Goal: Task Accomplishment & Management: Use online tool/utility

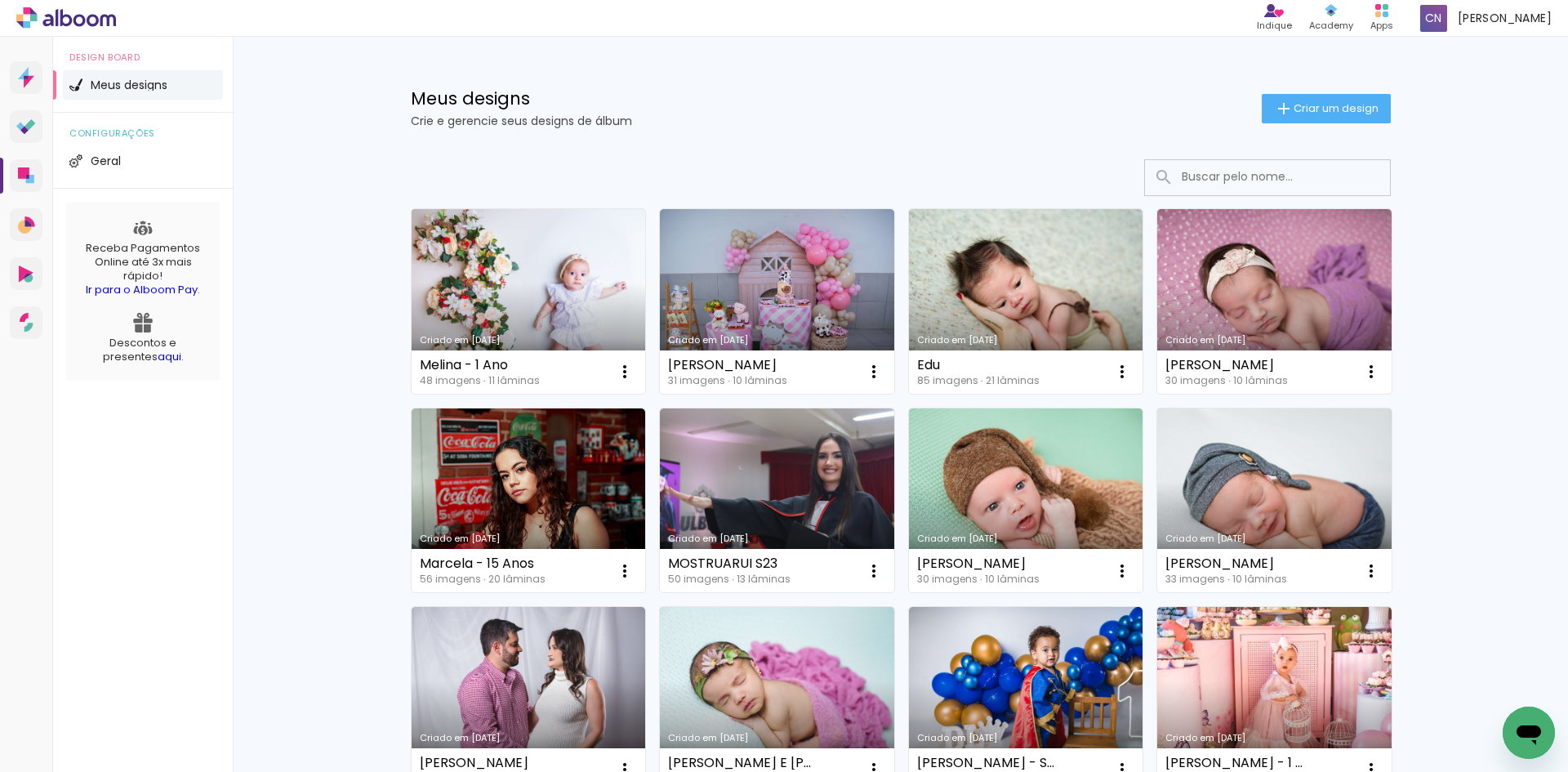
click at [565, 290] on link "Criado em [DATE]" at bounding box center [529, 301] width 235 height 185
